Goal: Information Seeking & Learning: Learn about a topic

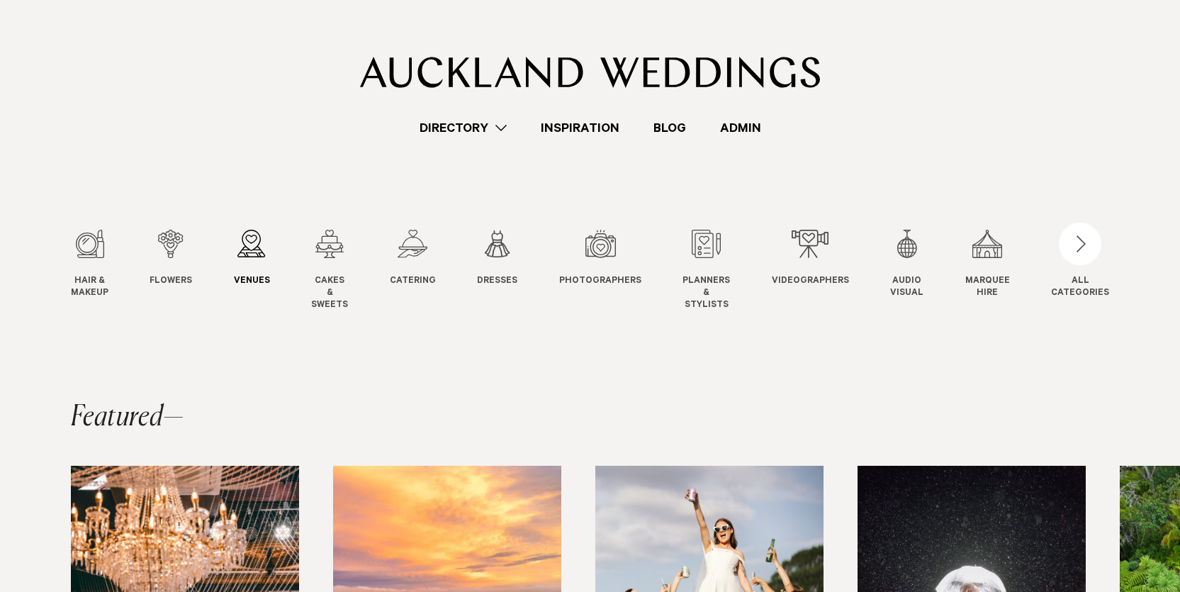
click at [247, 249] on div "3 / 12" at bounding box center [252, 244] width 36 height 28
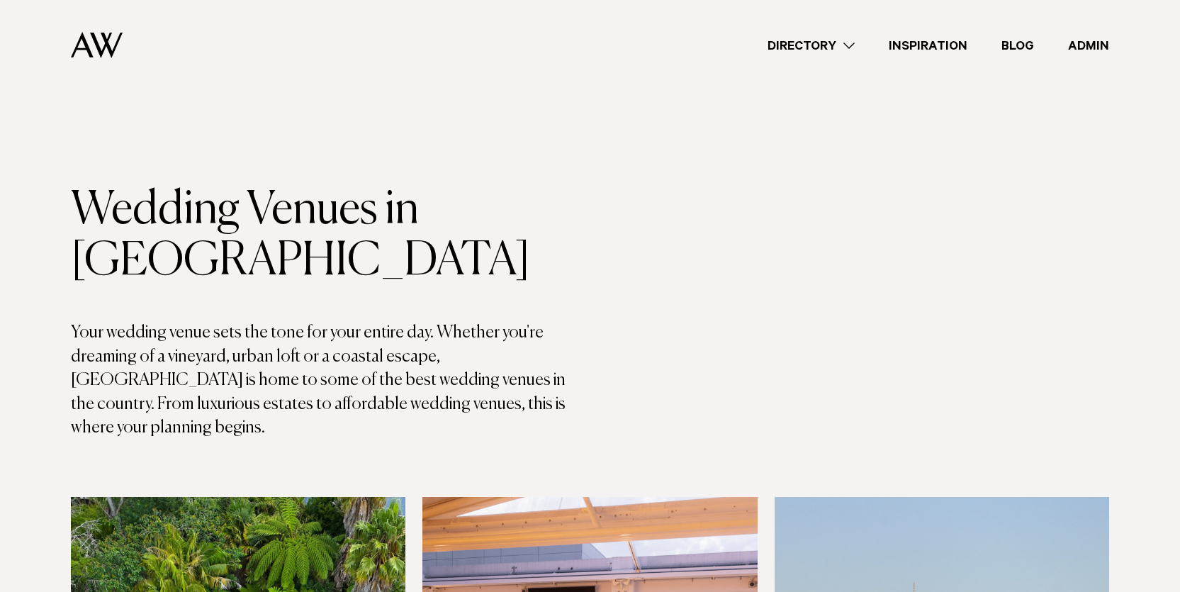
scroll to position [2355, 0]
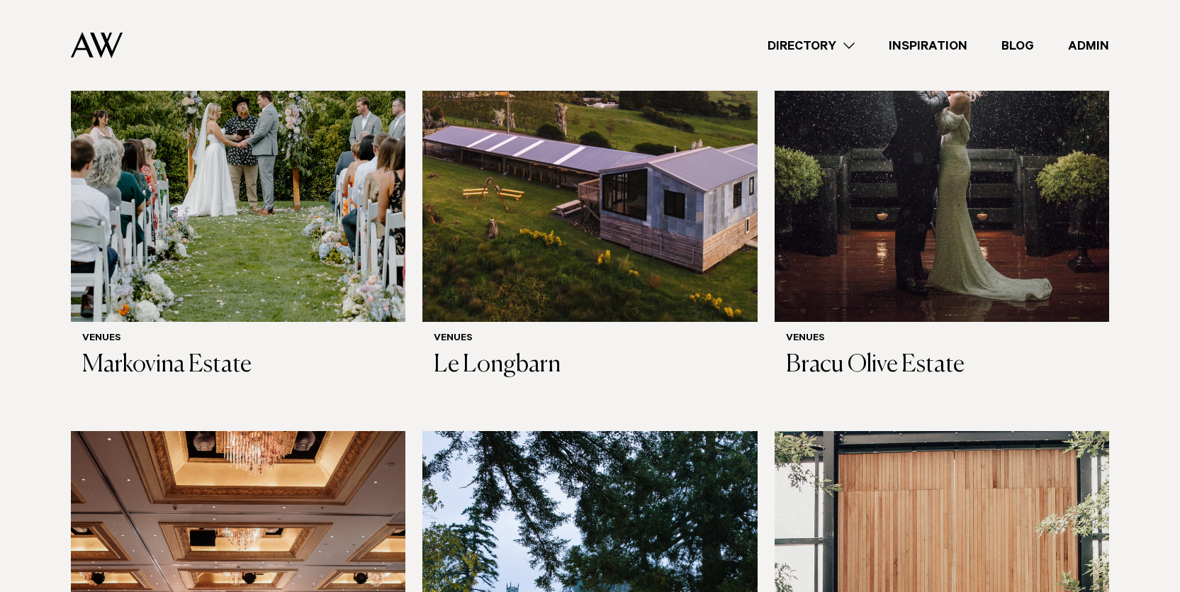
drag, startPoint x: 251, startPoint y: 44, endPoint x: 272, endPoint y: 55, distance: 23.8
click at [253, 45] on div "Directory Hair & Makeup Flowers Venues Cakes & Sweets" at bounding box center [621, 45] width 975 height 91
click at [631, 188] on img at bounding box center [589, 96] width 334 height 449
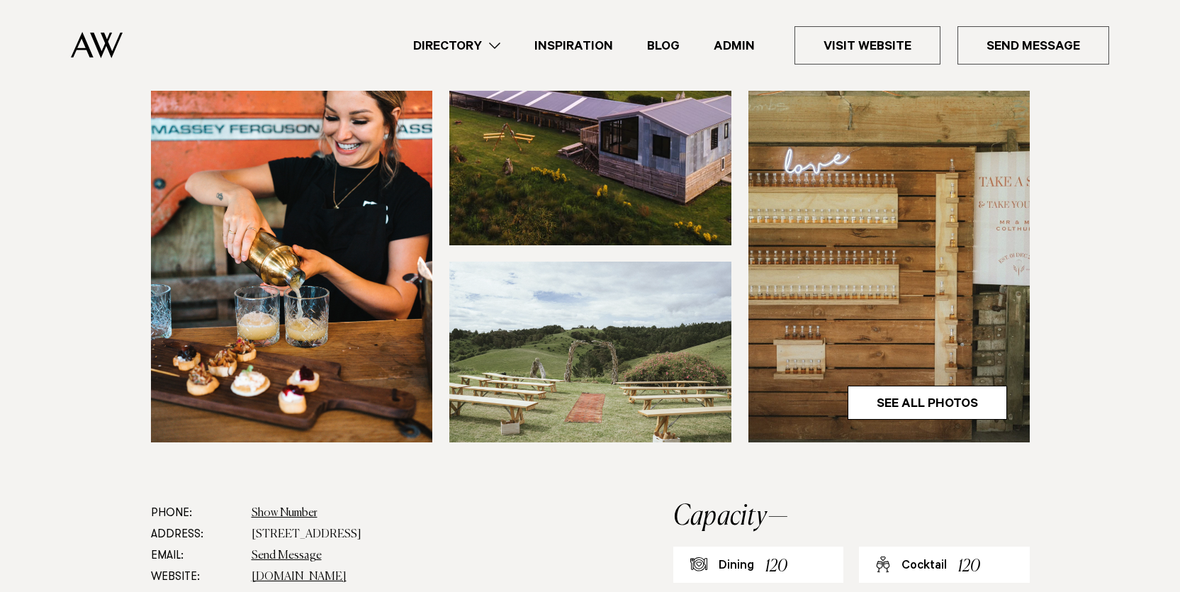
scroll to position [396, 0]
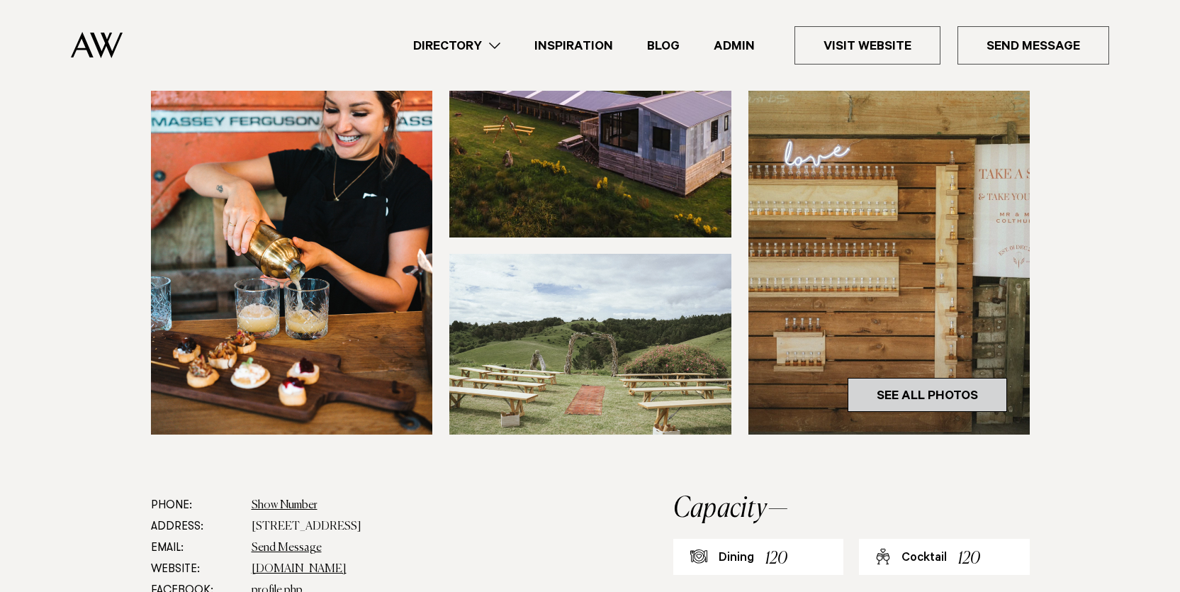
click at [959, 395] on link "See All Photos" at bounding box center [926, 395] width 159 height 34
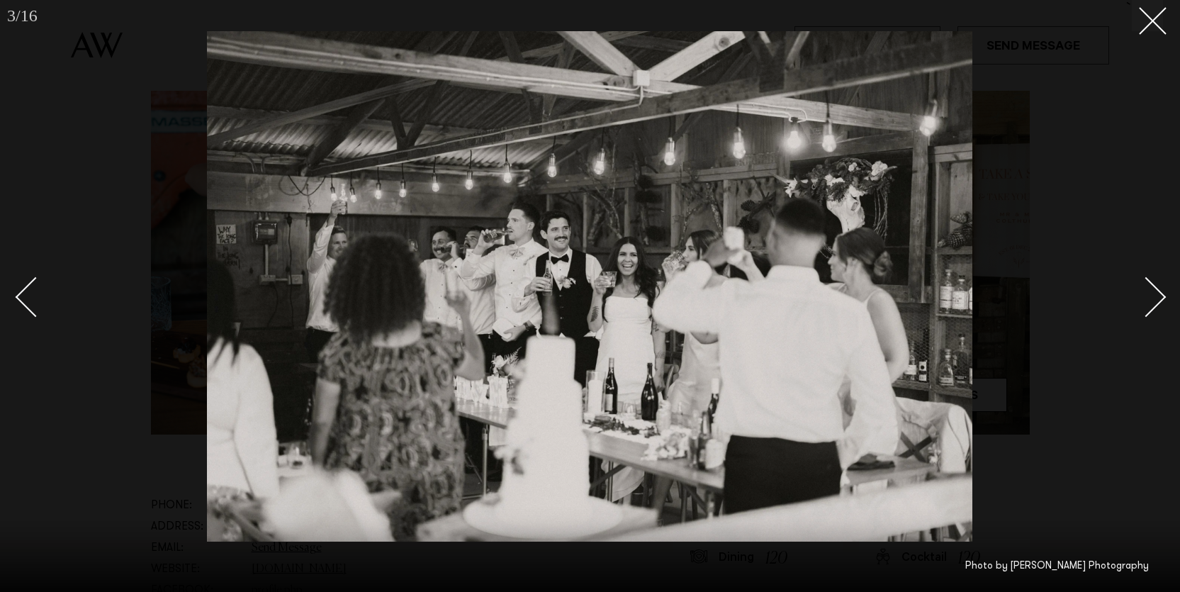
click at [1144, 293] on div "Next slide" at bounding box center [1146, 296] width 40 height 40
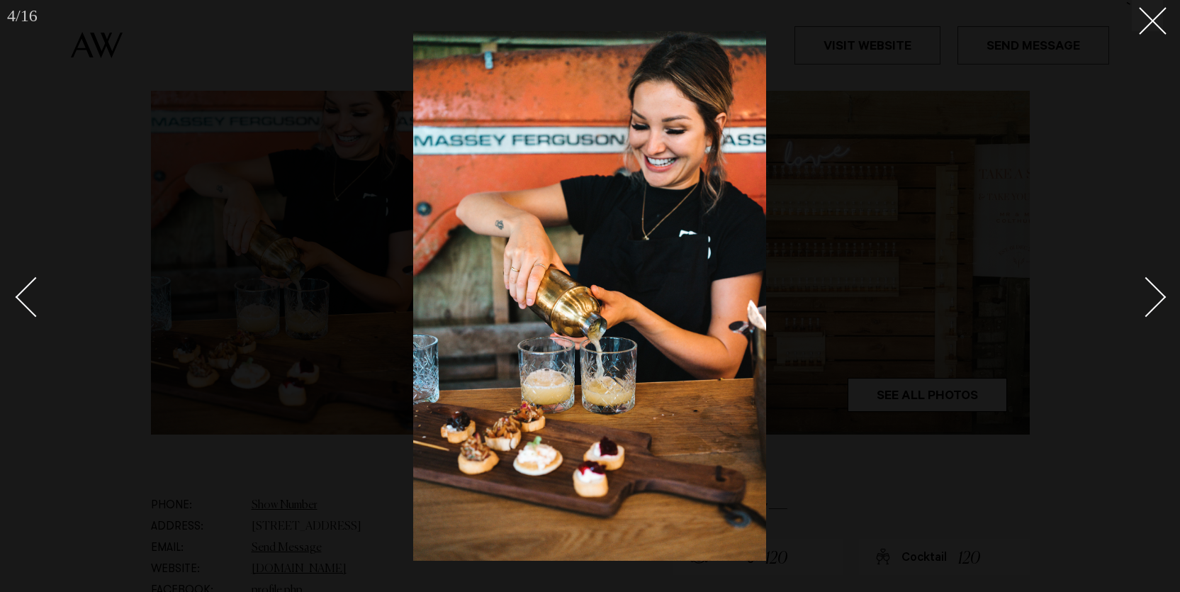
click at [1144, 293] on div "Next slide" at bounding box center [1146, 296] width 40 height 40
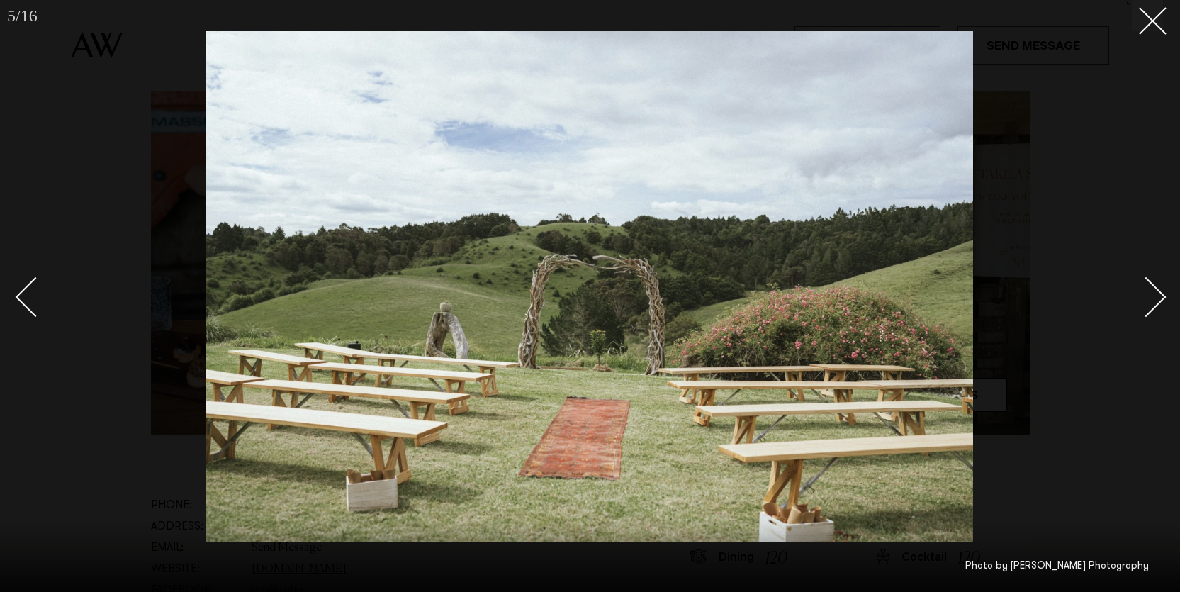
click at [1144, 293] on div "Next slide" at bounding box center [1146, 296] width 40 height 40
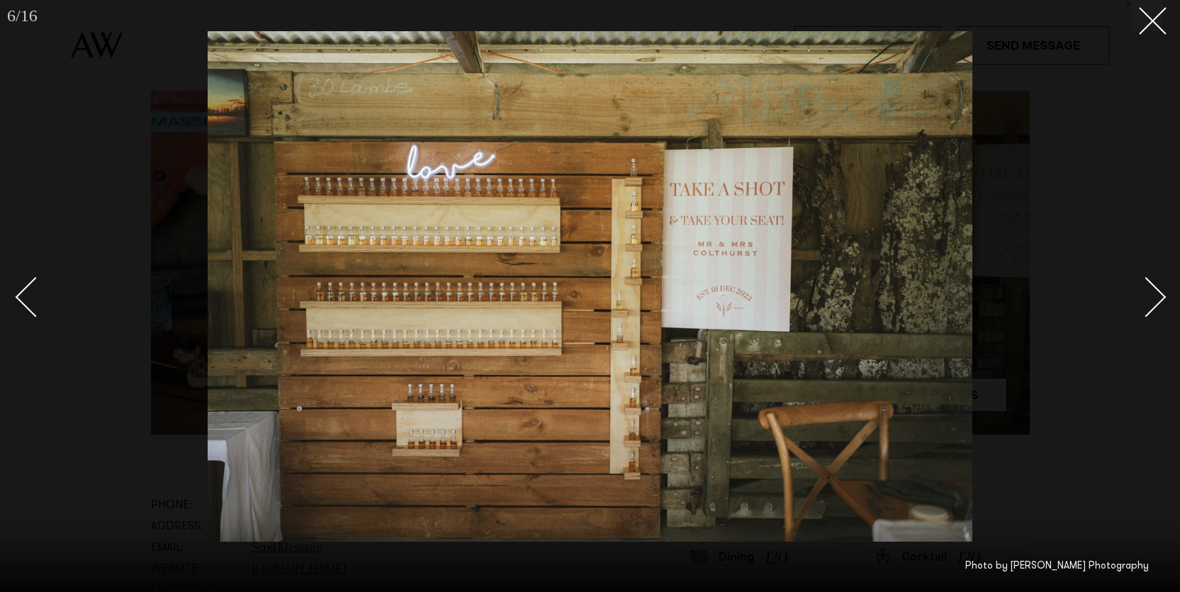
click at [1144, 293] on div "Next slide" at bounding box center [1146, 296] width 40 height 40
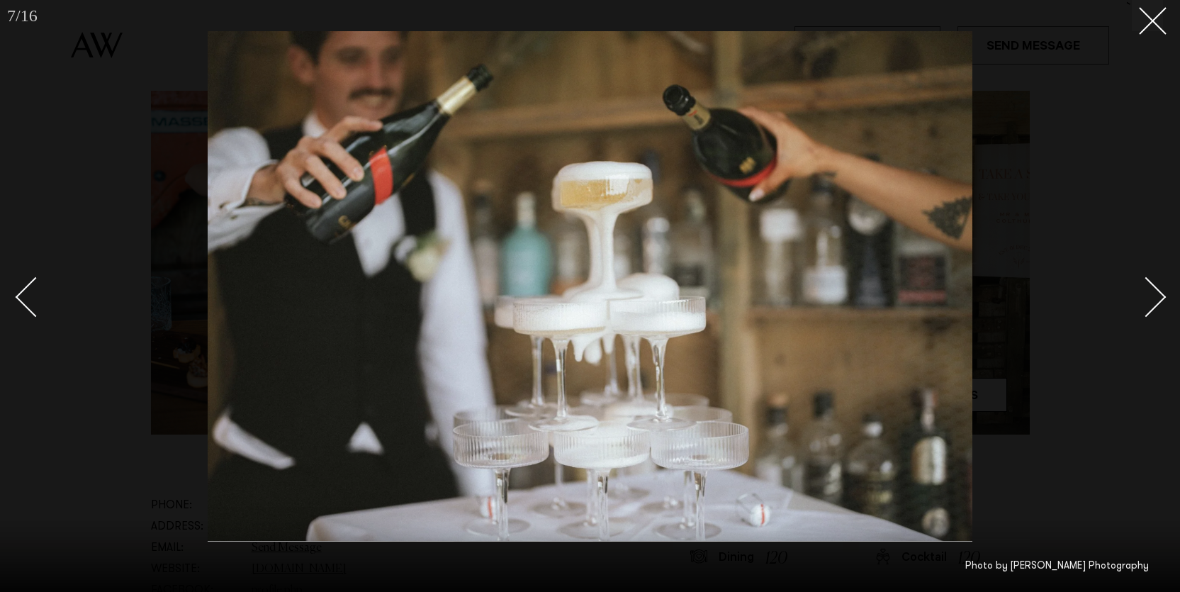
click at [1144, 293] on div "Next slide" at bounding box center [1146, 296] width 40 height 40
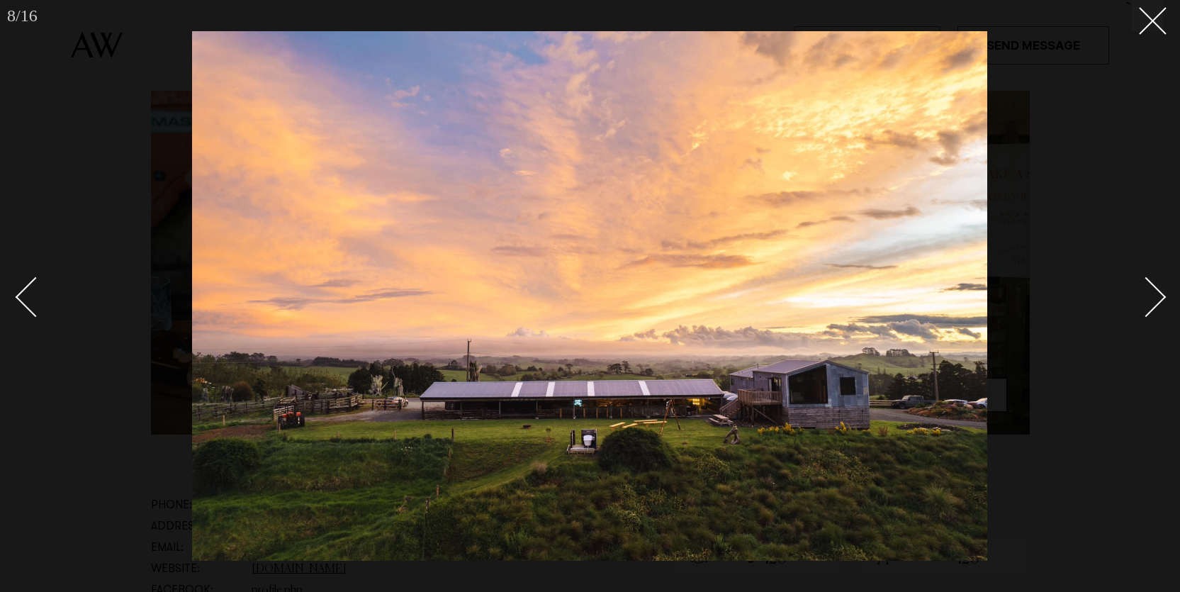
click at [1144, 293] on div "Next slide" at bounding box center [1146, 296] width 40 height 40
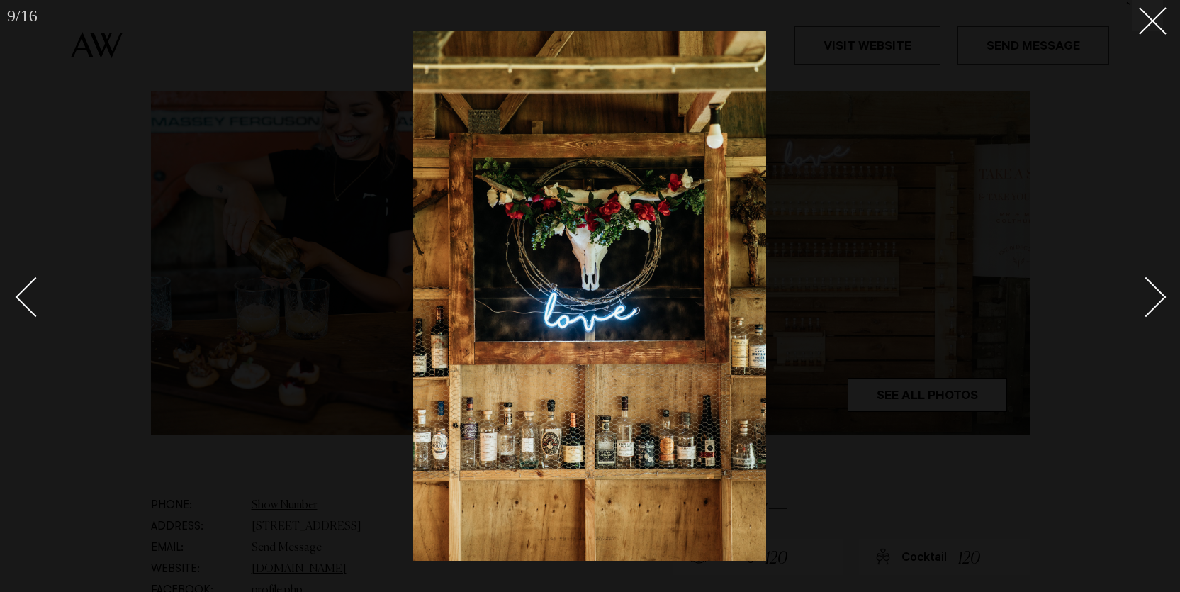
click at [1144, 293] on div "Next slide" at bounding box center [1146, 296] width 40 height 40
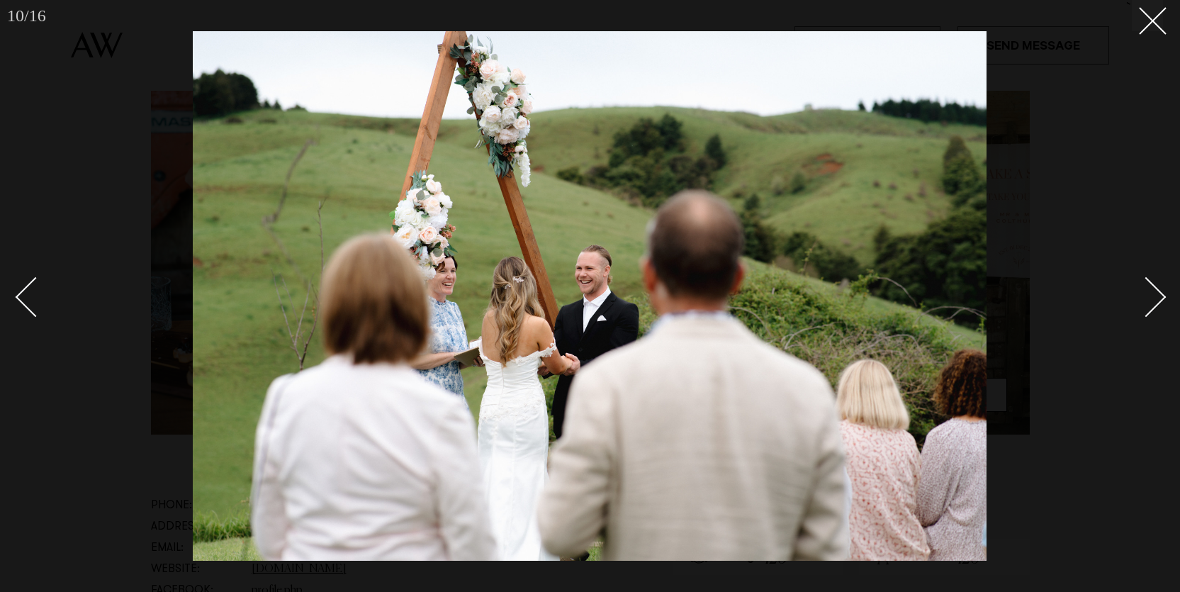
click at [1144, 293] on div "Next slide" at bounding box center [1146, 296] width 40 height 40
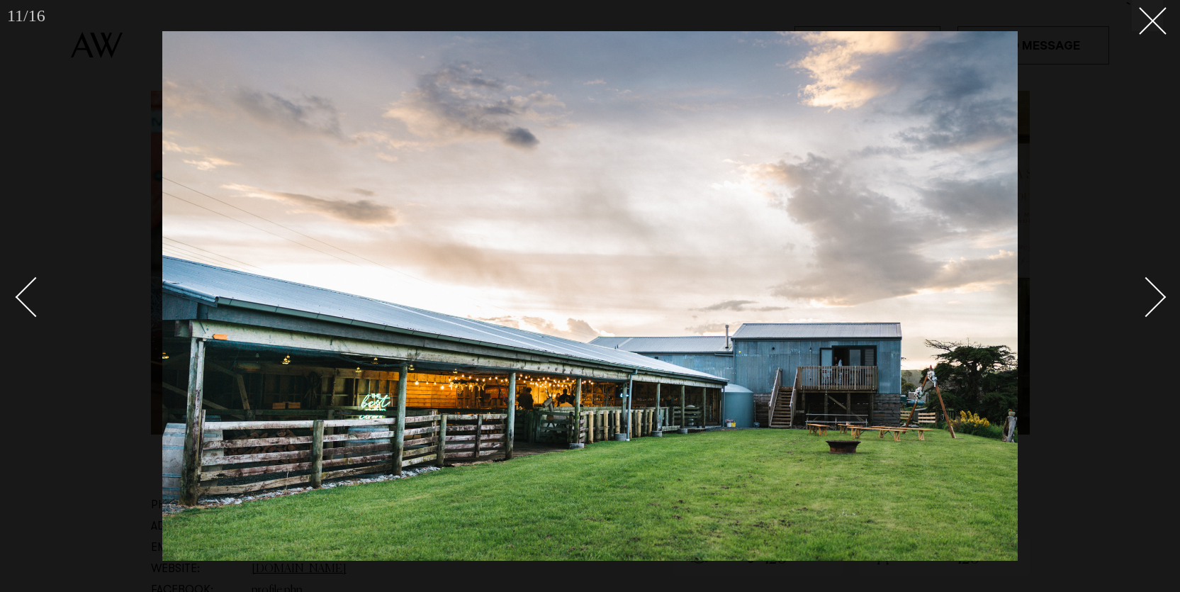
click at [1144, 293] on div "Next slide" at bounding box center [1146, 296] width 40 height 40
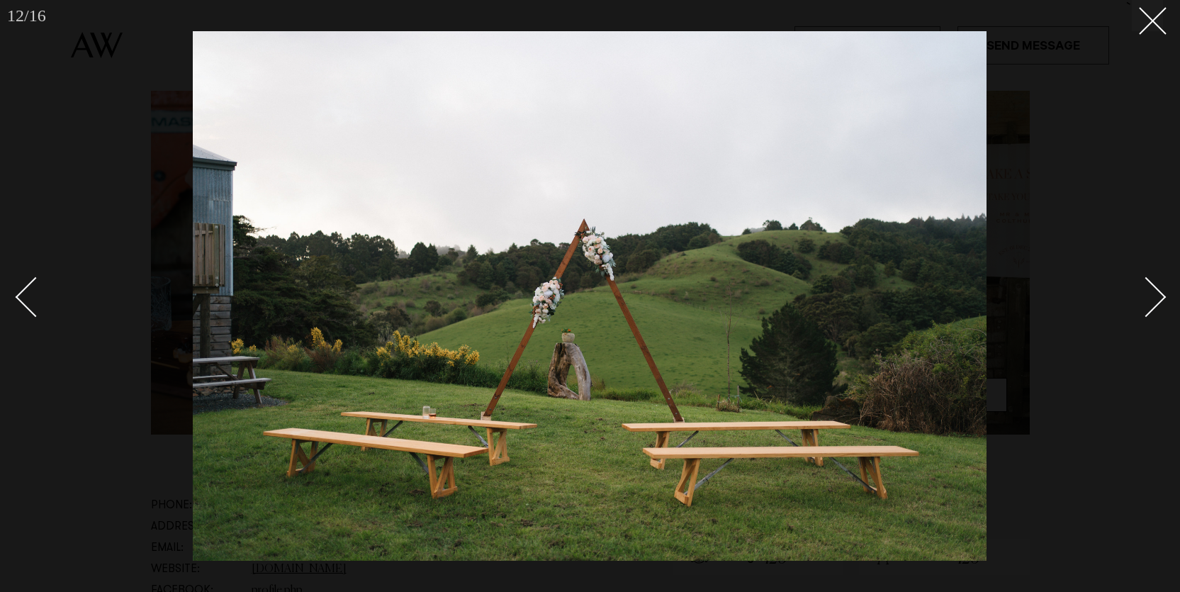
click at [1144, 293] on div "Next slide" at bounding box center [1146, 296] width 40 height 40
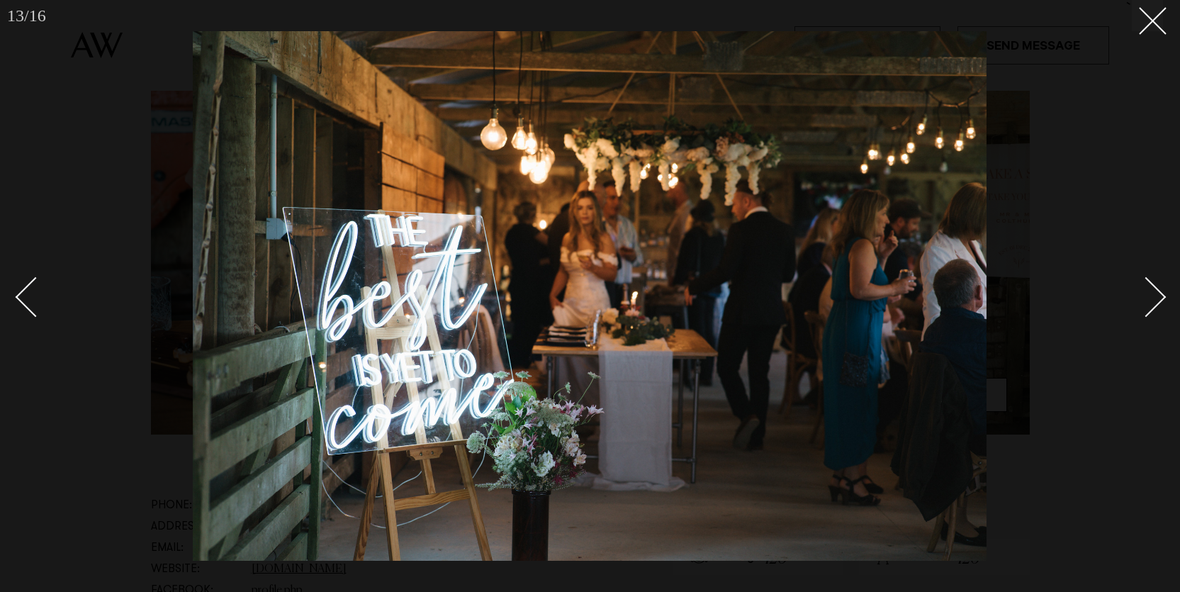
click at [1144, 293] on div "Next slide" at bounding box center [1146, 296] width 40 height 40
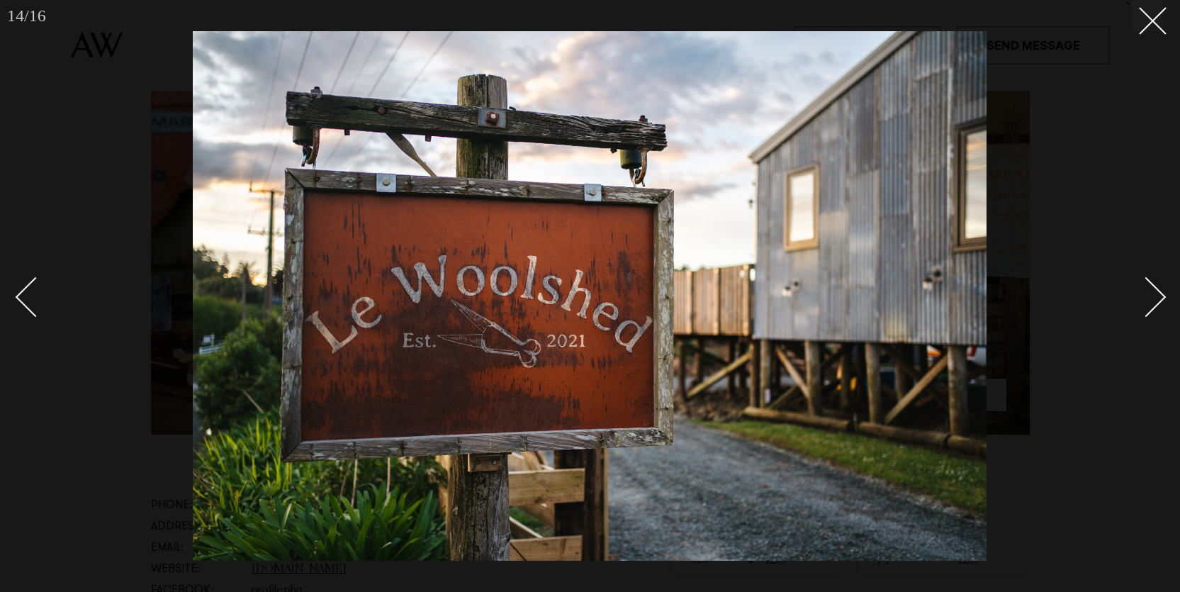
click at [1144, 293] on div "Next slide" at bounding box center [1146, 296] width 40 height 40
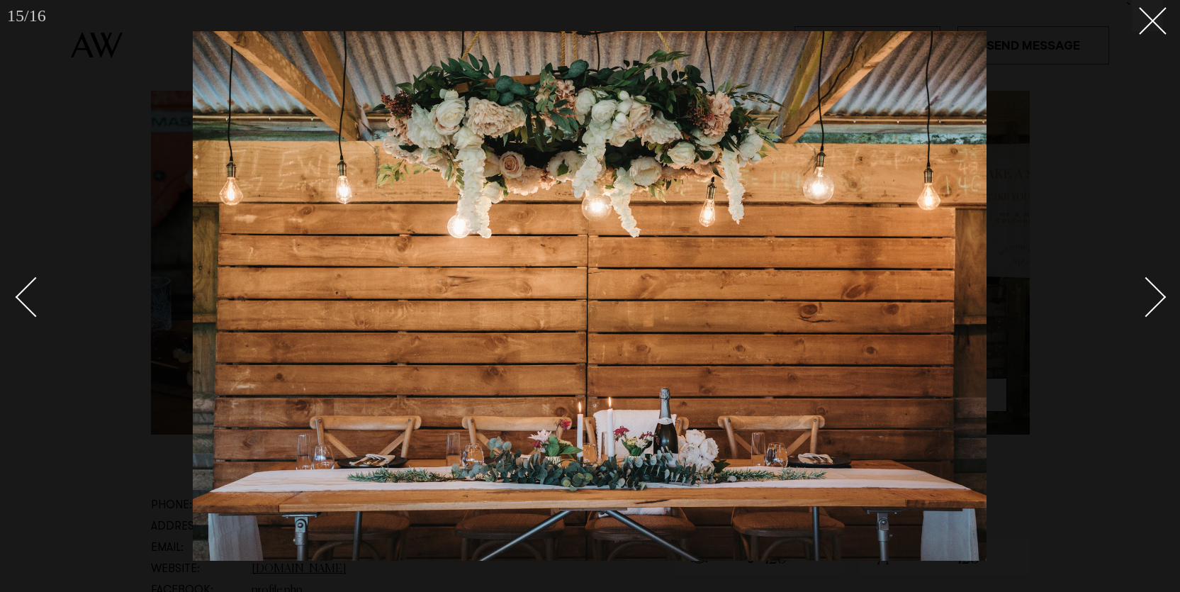
click at [1144, 293] on div "Next slide" at bounding box center [1146, 296] width 40 height 40
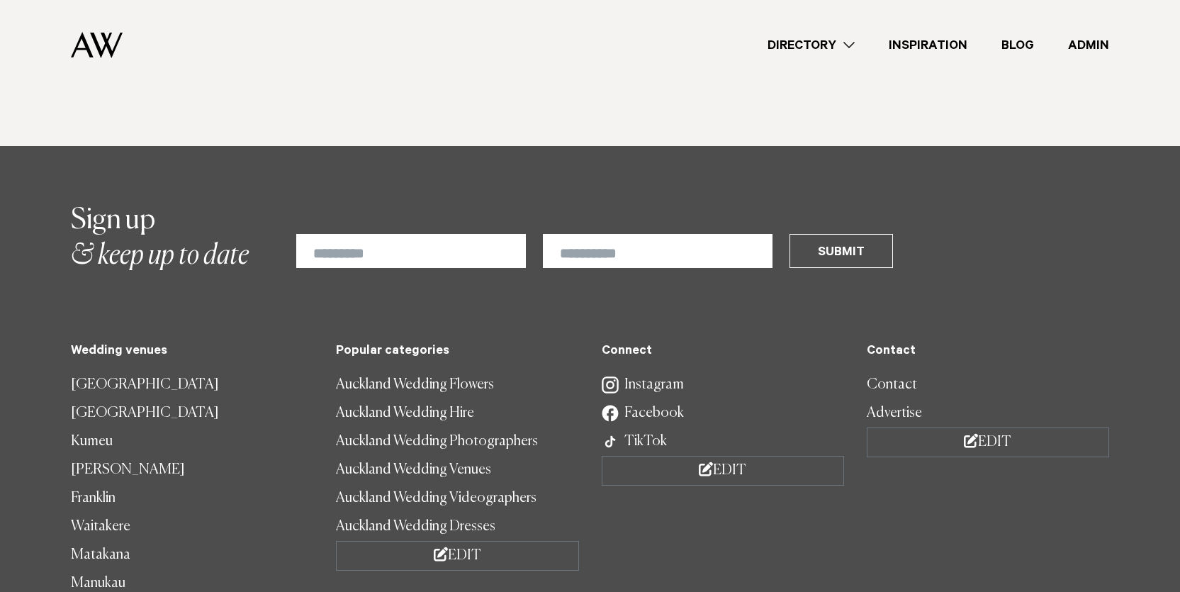
scroll to position [4085, 0]
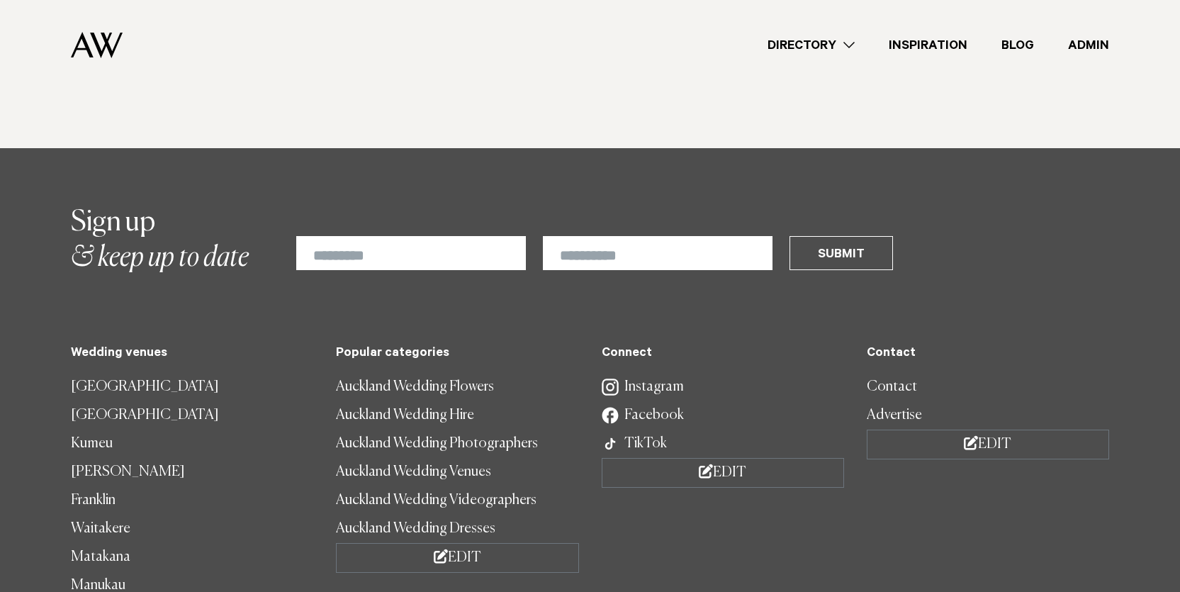
click at [638, 373] on link "Instagram" at bounding box center [723, 387] width 242 height 28
